Goal: Task Accomplishment & Management: Manage account settings

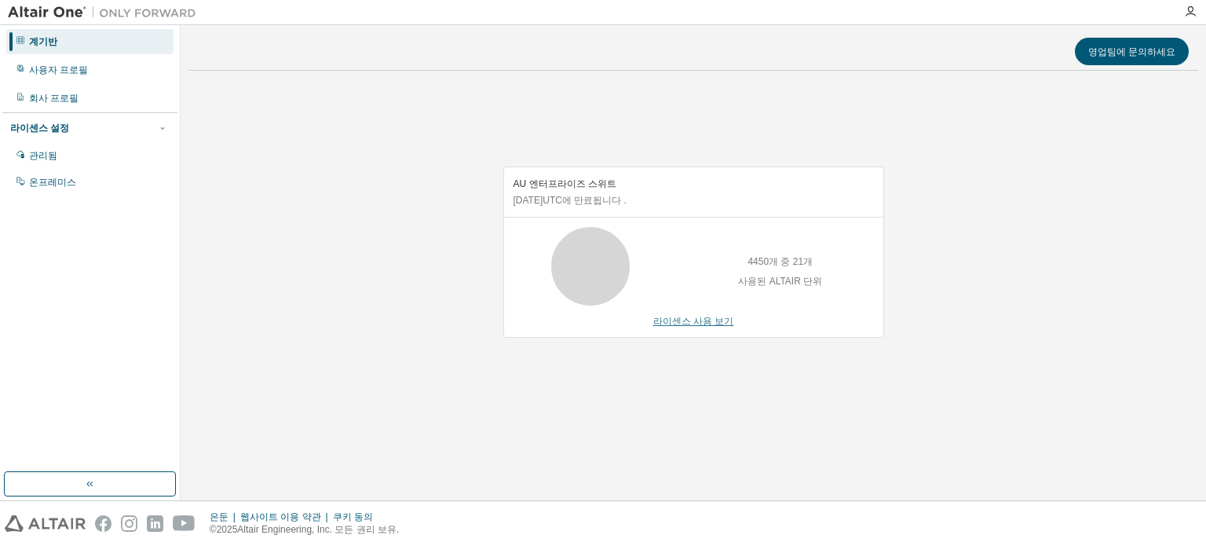
click at [673, 319] on font "라이센스 사용 보기" at bounding box center [693, 321] width 81 height 11
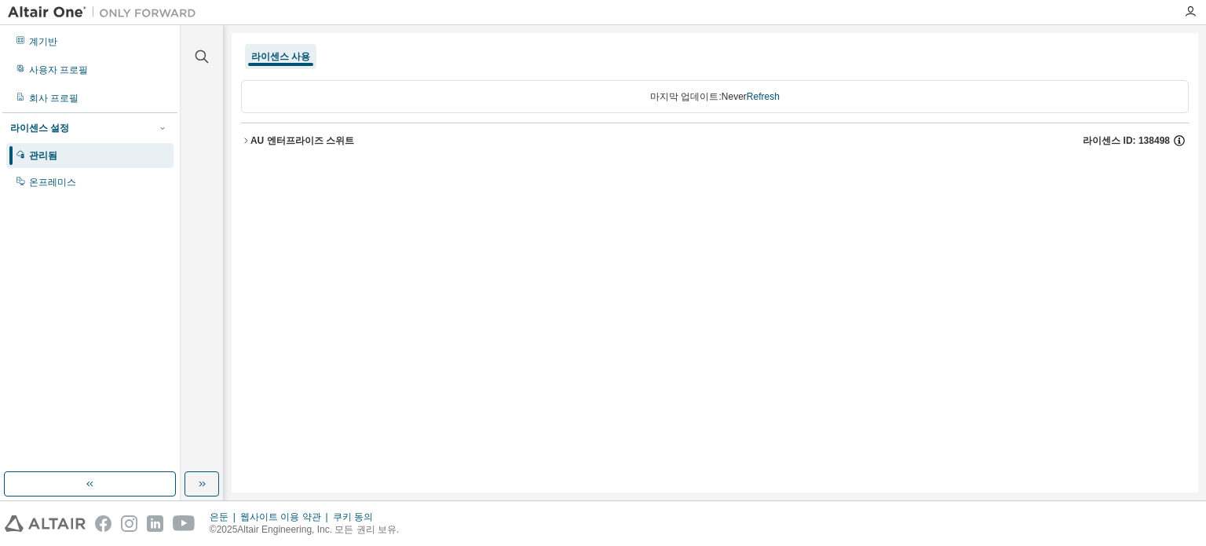
click at [1175, 140] on icon "button" at bounding box center [1179, 140] width 14 height 14
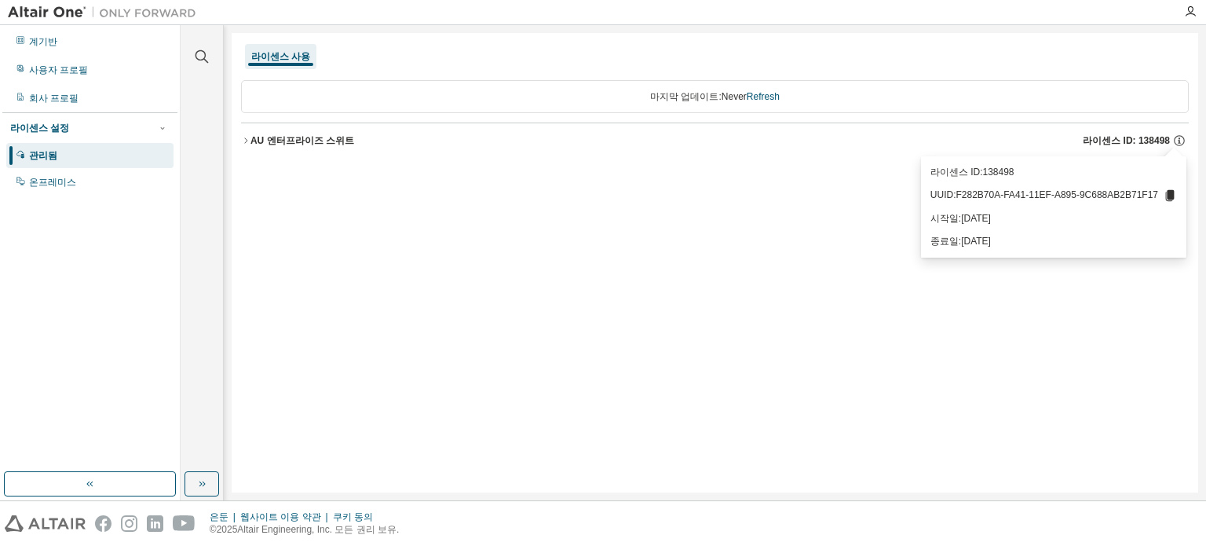
click at [1027, 279] on div "라이센스 사용 마지막 업데이트: Never Refresh AU 엔터프라이즈 스위트 라이센스 ID: 138498" at bounding box center [715, 262] width 966 height 459
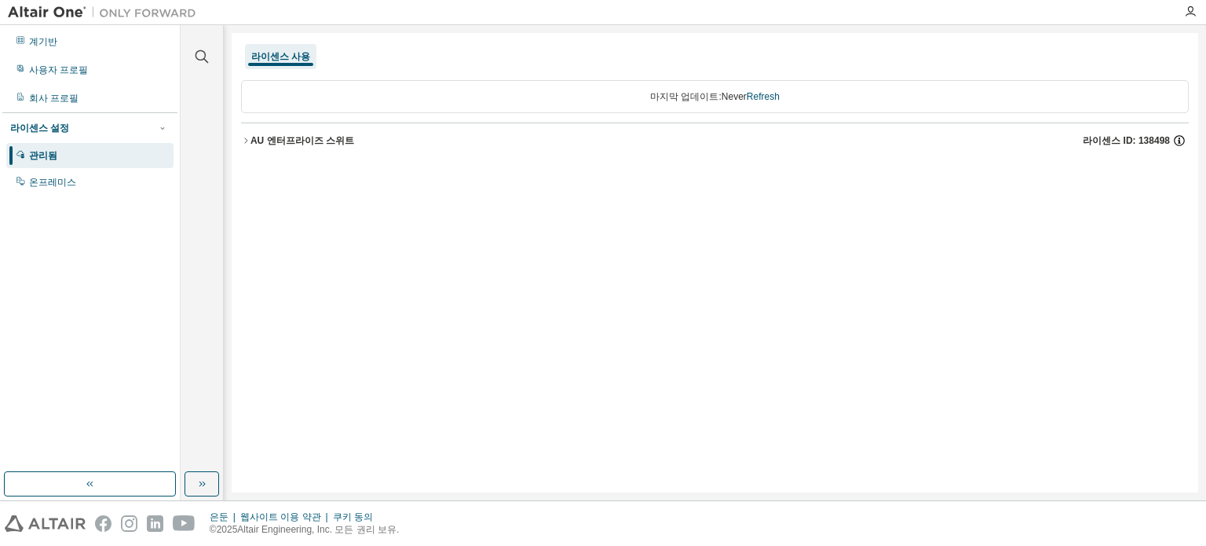
click at [1181, 137] on icon "button" at bounding box center [1179, 140] width 14 height 14
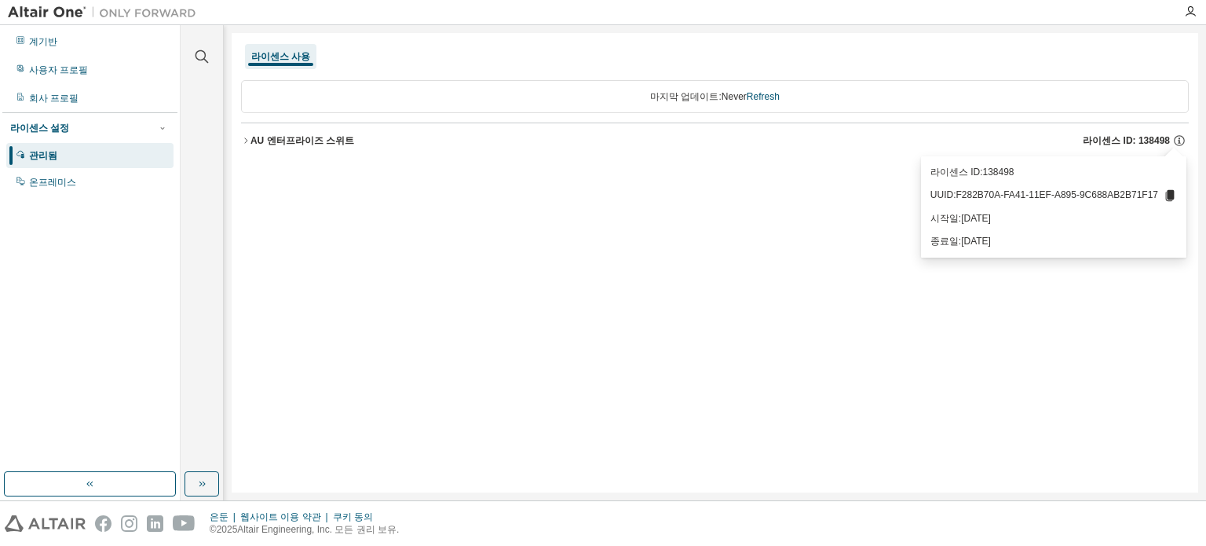
click at [651, 211] on div "라이센스 사용 마지막 업데이트: Never Refresh AU 엔터프라이즈 스위트 라이센스 ID: 138498" at bounding box center [715, 262] width 966 height 459
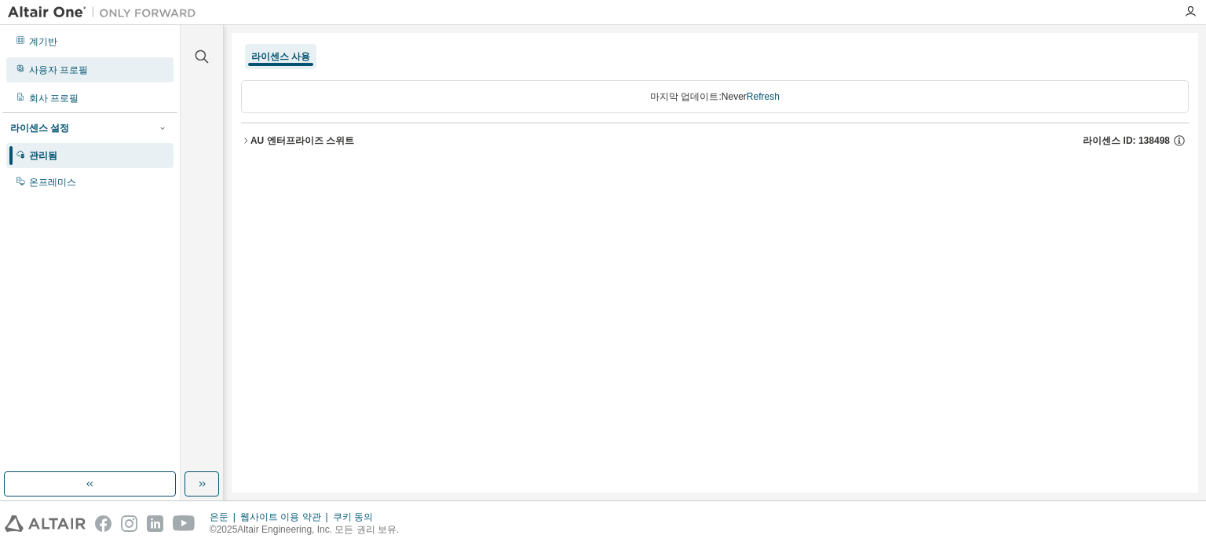
click at [60, 64] on font "사용자 프로필" at bounding box center [58, 69] width 59 height 11
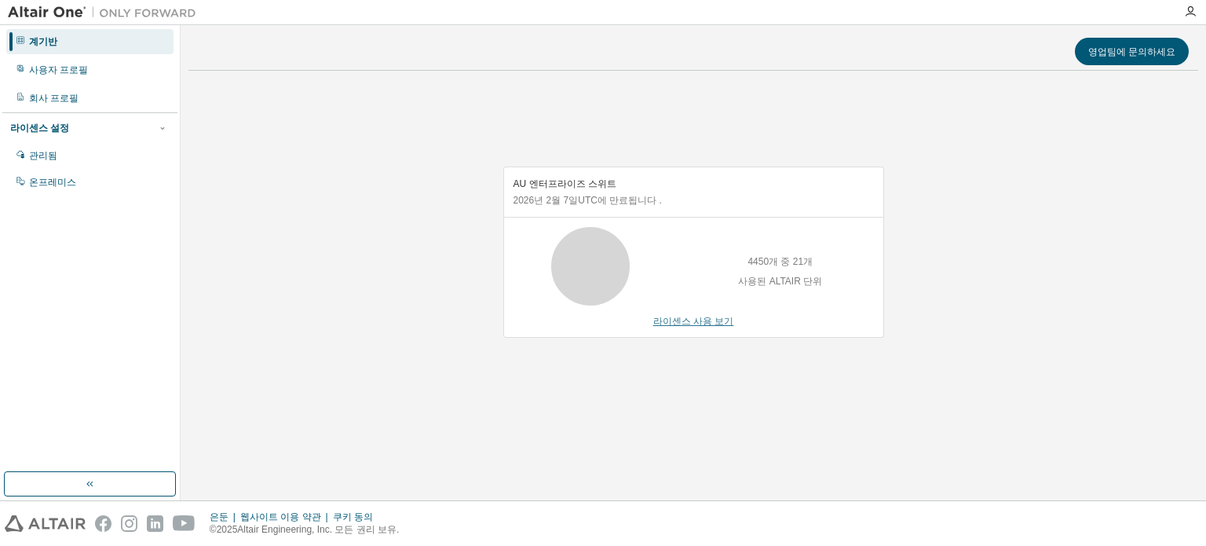
click at [673, 322] on font "라이센스 사용 보기" at bounding box center [693, 321] width 81 height 11
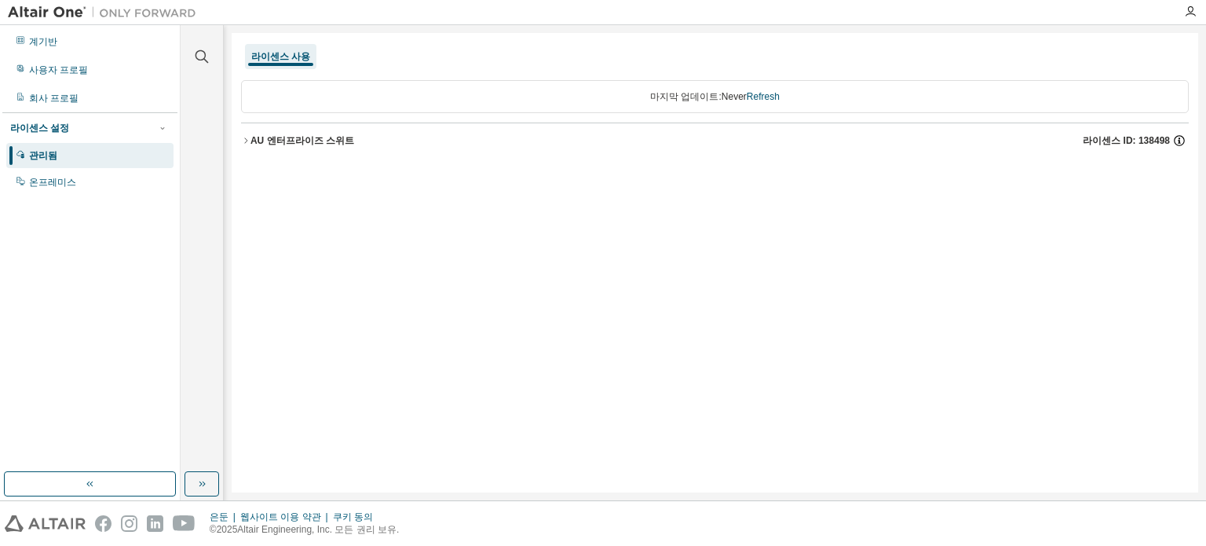
click at [1181, 137] on icon "button" at bounding box center [1179, 140] width 14 height 14
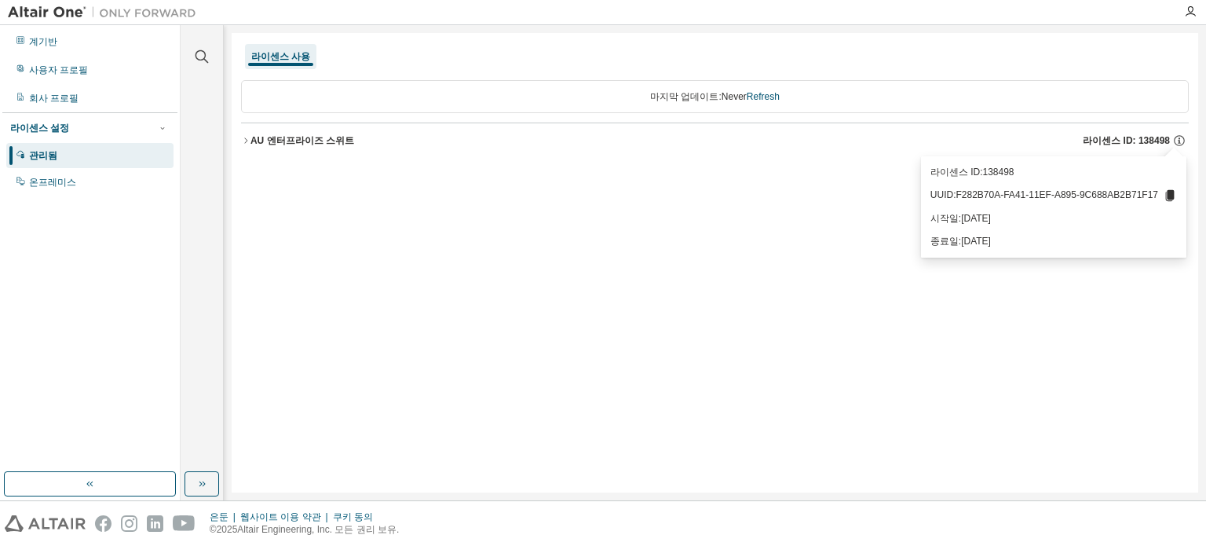
click at [848, 227] on div "라이센스 사용 마지막 업데이트: Never Refresh AU 엔터프라이즈 스위트 라이센스 ID: 138498" at bounding box center [715, 262] width 966 height 459
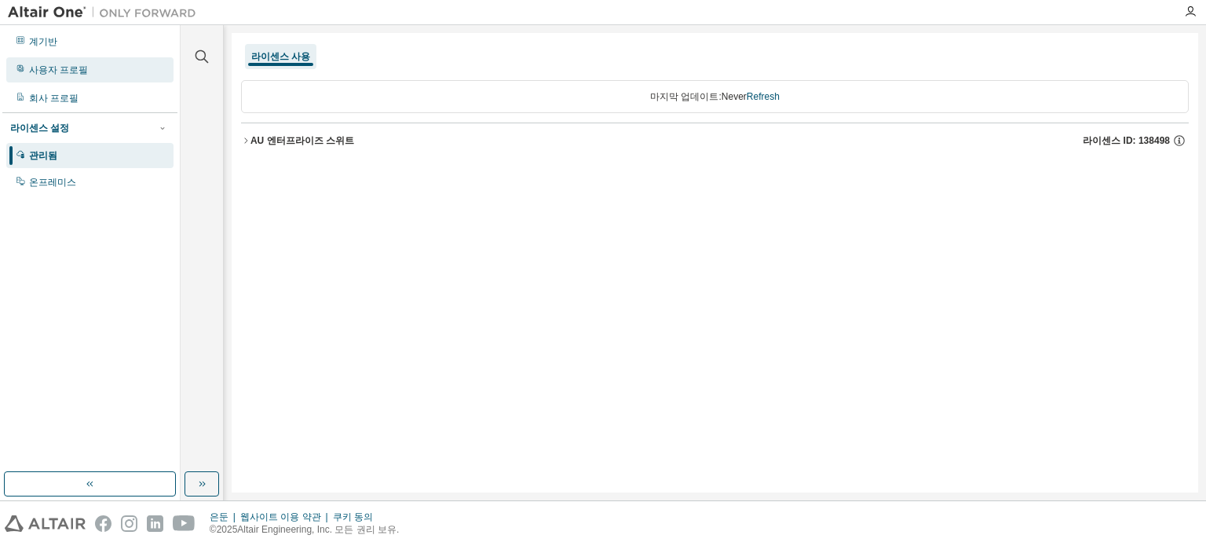
click at [87, 73] on div "사용자 프로필" at bounding box center [89, 69] width 167 height 25
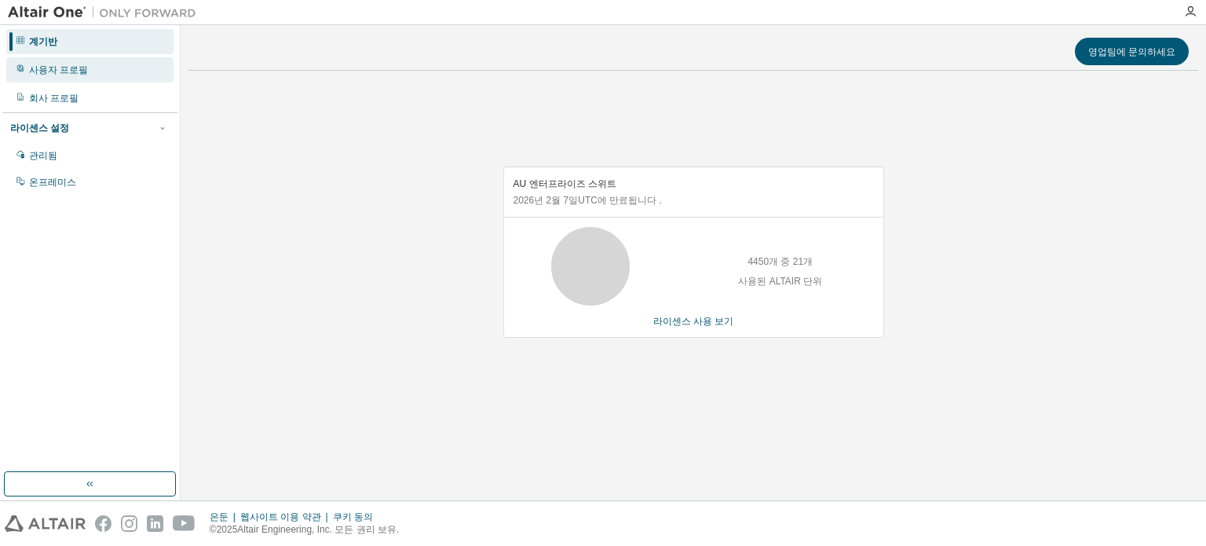
click at [75, 76] on div "사용자 프로필" at bounding box center [89, 69] width 167 height 25
click at [82, 73] on font "사용자 프로필" at bounding box center [58, 69] width 59 height 11
click at [83, 68] on font "사용자 프로필" at bounding box center [58, 69] width 59 height 11
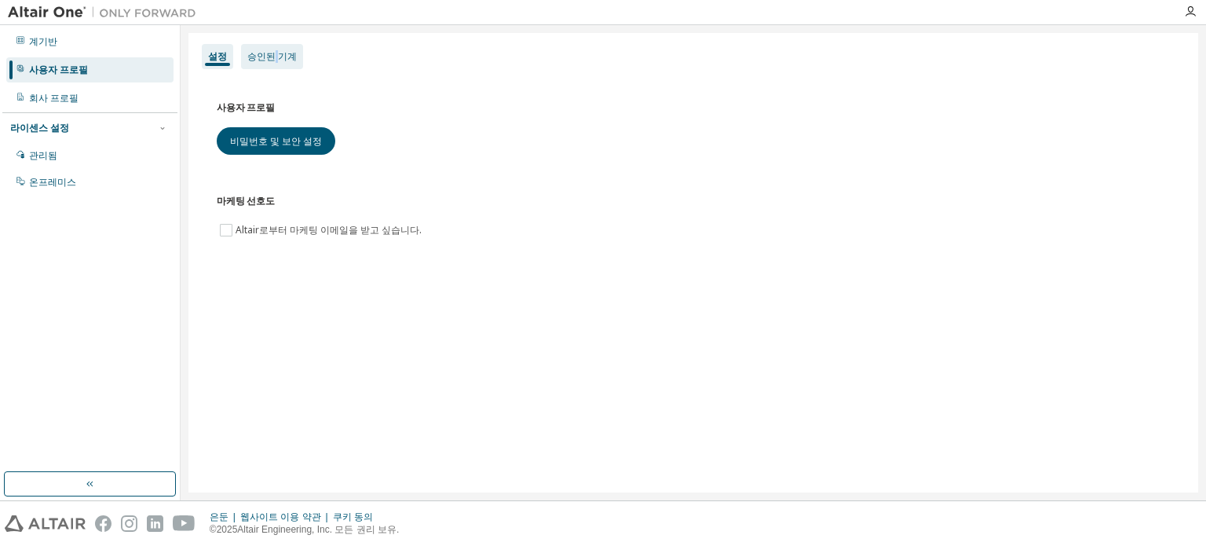
click at [273, 51] on font "승인된 기계" at bounding box center [271, 56] width 49 height 11
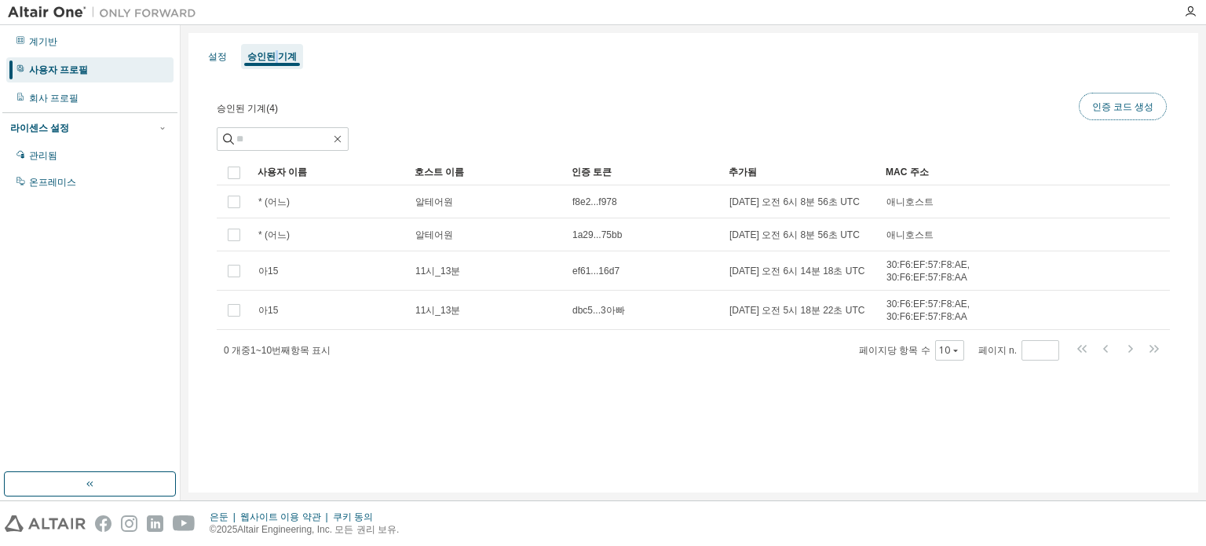
click at [1137, 97] on button "인증 코드 생성" at bounding box center [1123, 106] width 88 height 27
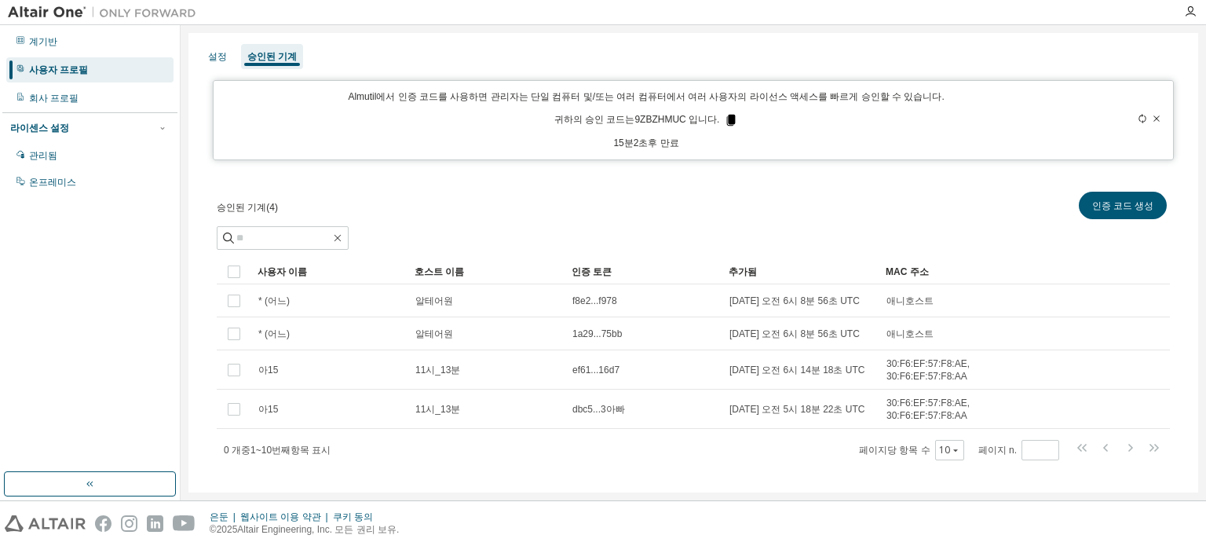
click at [727, 120] on icon at bounding box center [731, 120] width 9 height 11
